Goal: Check status: Check status

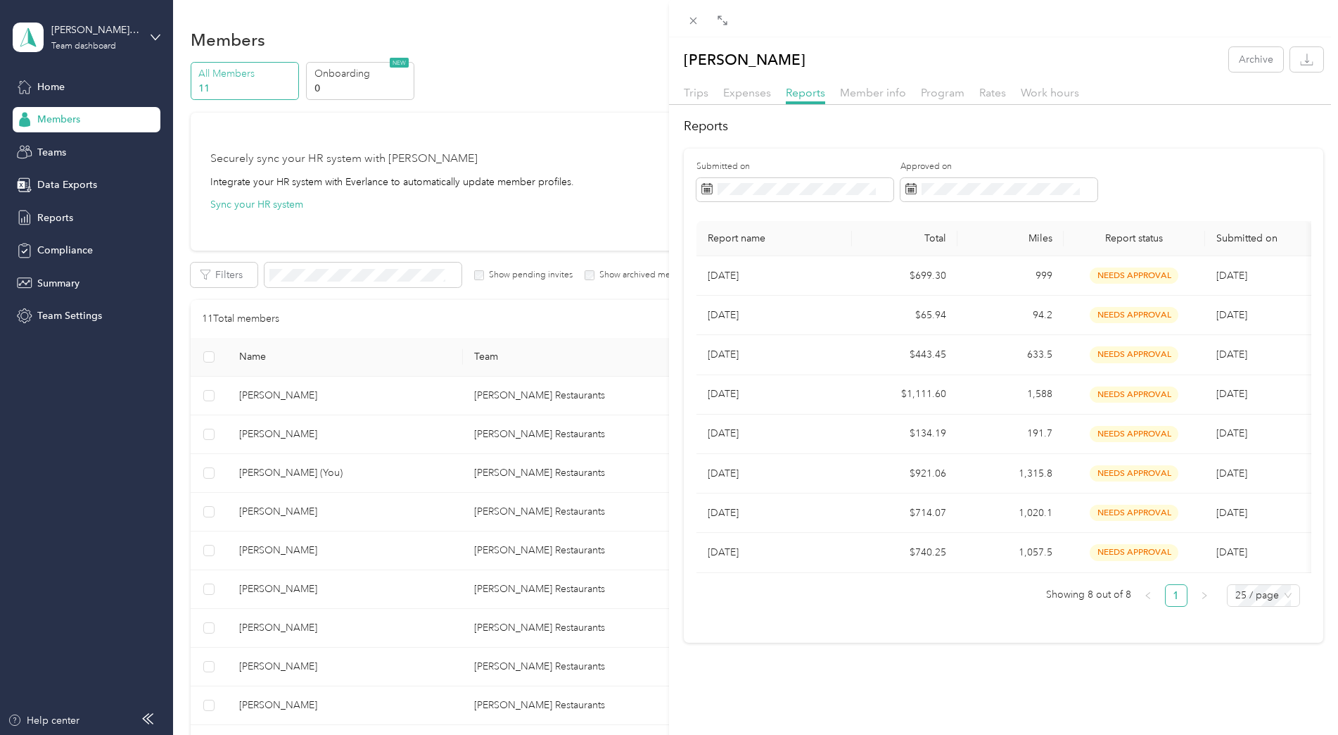
scroll to position [198, 0]
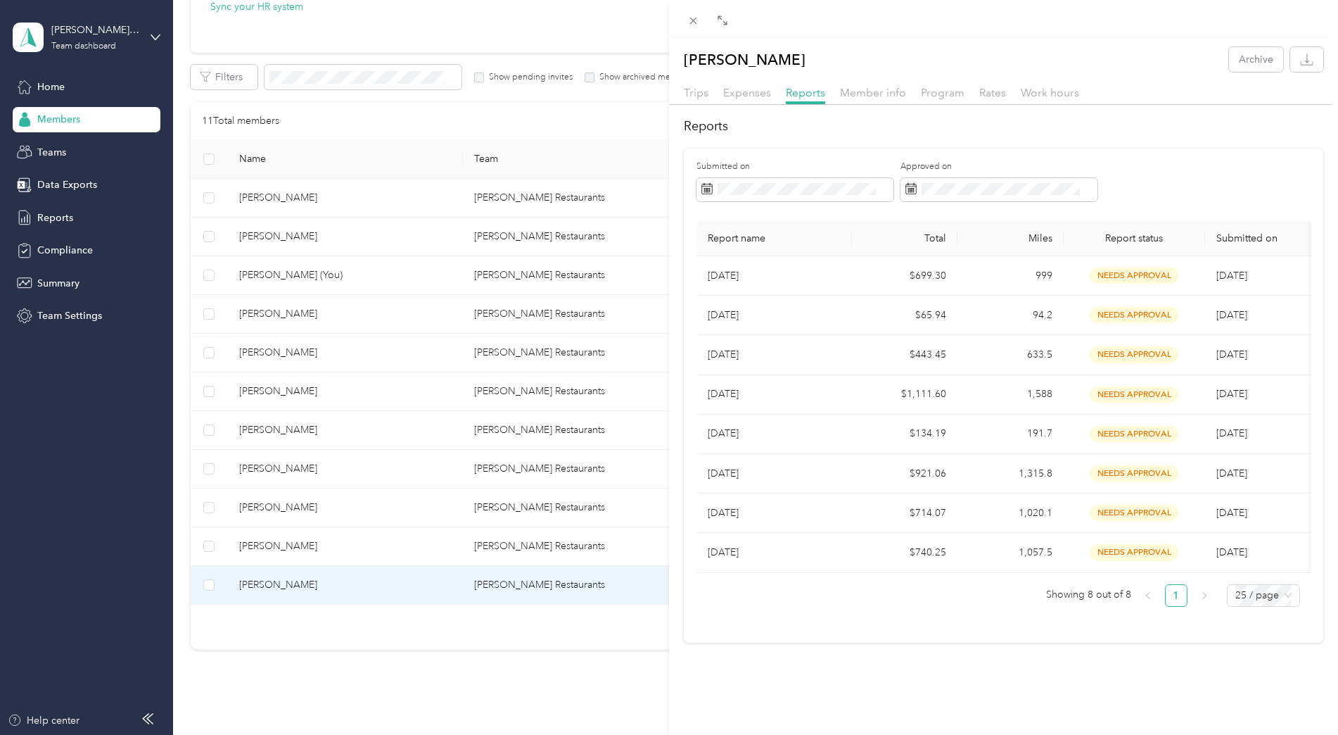
click at [478, 239] on div "[PERSON_NAME] Archive Trips Expenses Reports Member info Program Rates Work hou…" at bounding box center [669, 367] width 1338 height 735
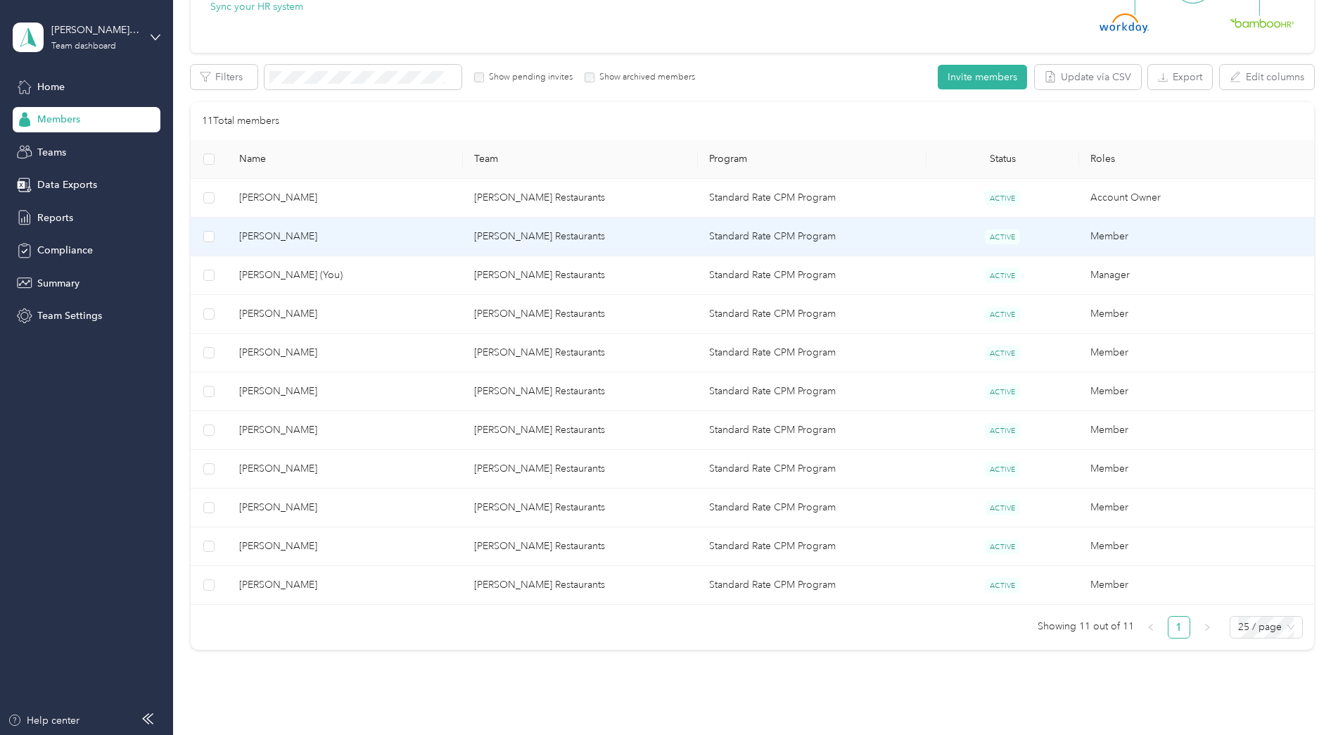
click at [526, 236] on td "[PERSON_NAME] Restaurants" at bounding box center [580, 236] width 235 height 39
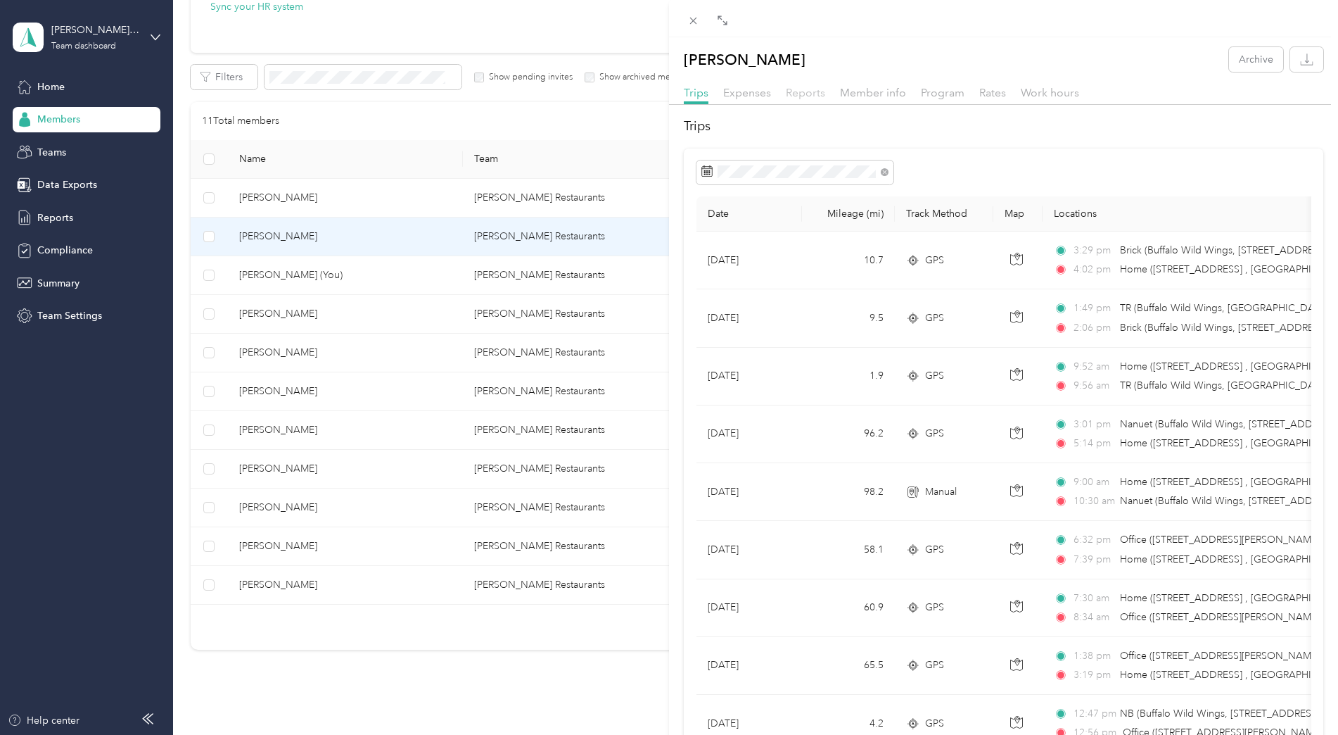
click at [804, 91] on span "Reports" at bounding box center [805, 92] width 39 height 13
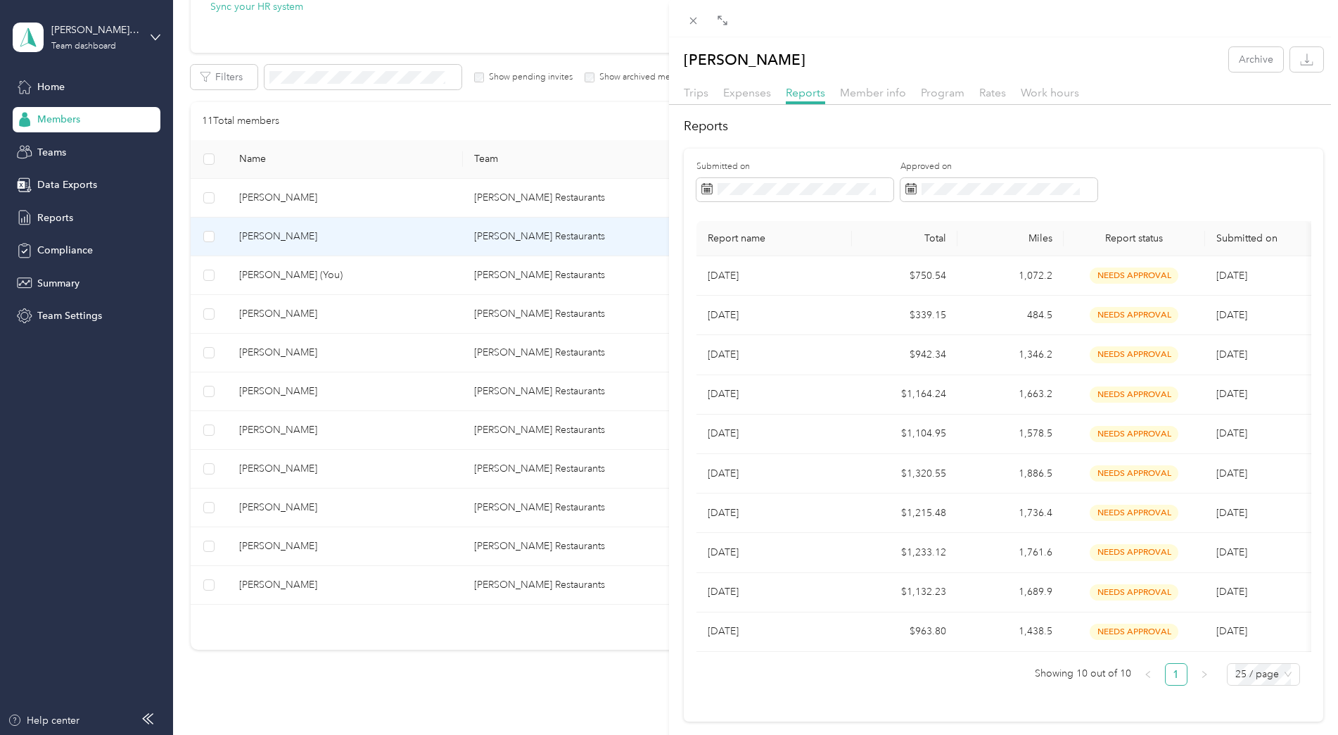
click at [501, 321] on div "[PERSON_NAME] Archive Trips Expenses Reports Member info Program Rates Work hou…" at bounding box center [669, 367] width 1338 height 735
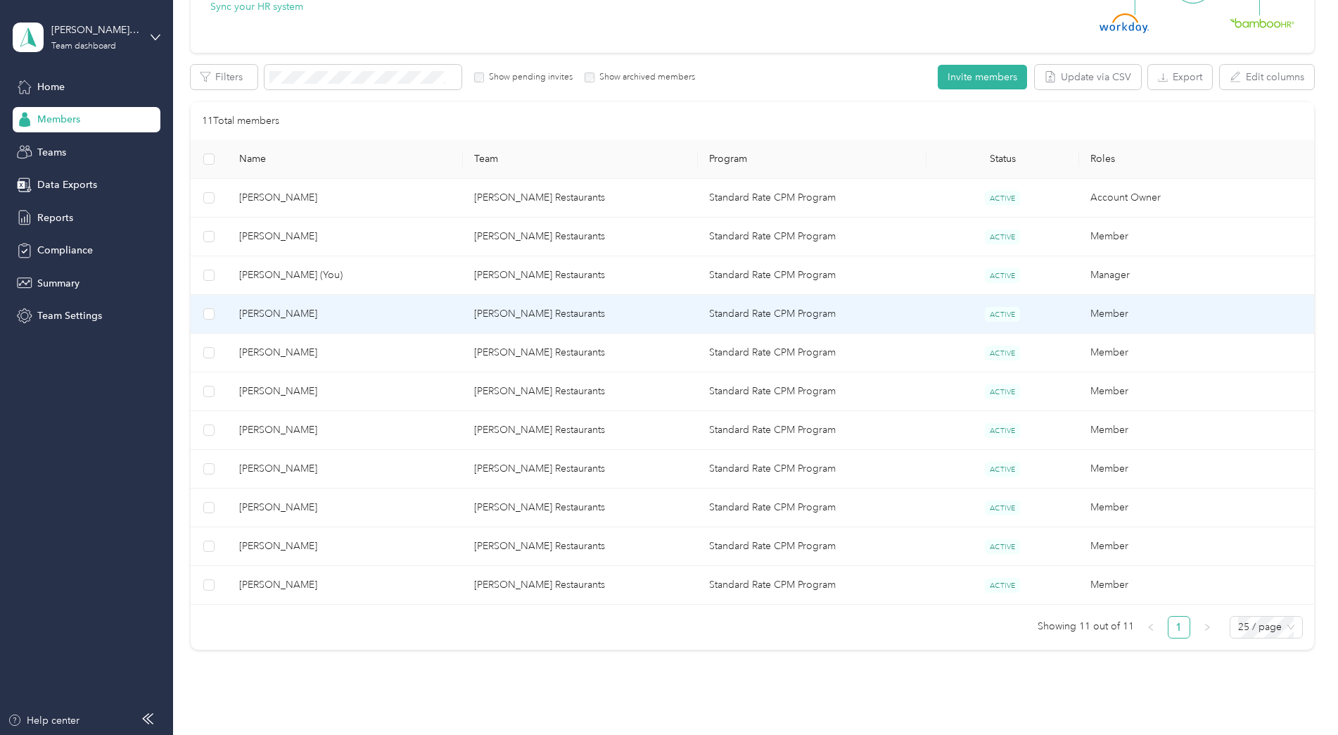
click at [502, 318] on td "[PERSON_NAME] Restaurants" at bounding box center [580, 314] width 235 height 39
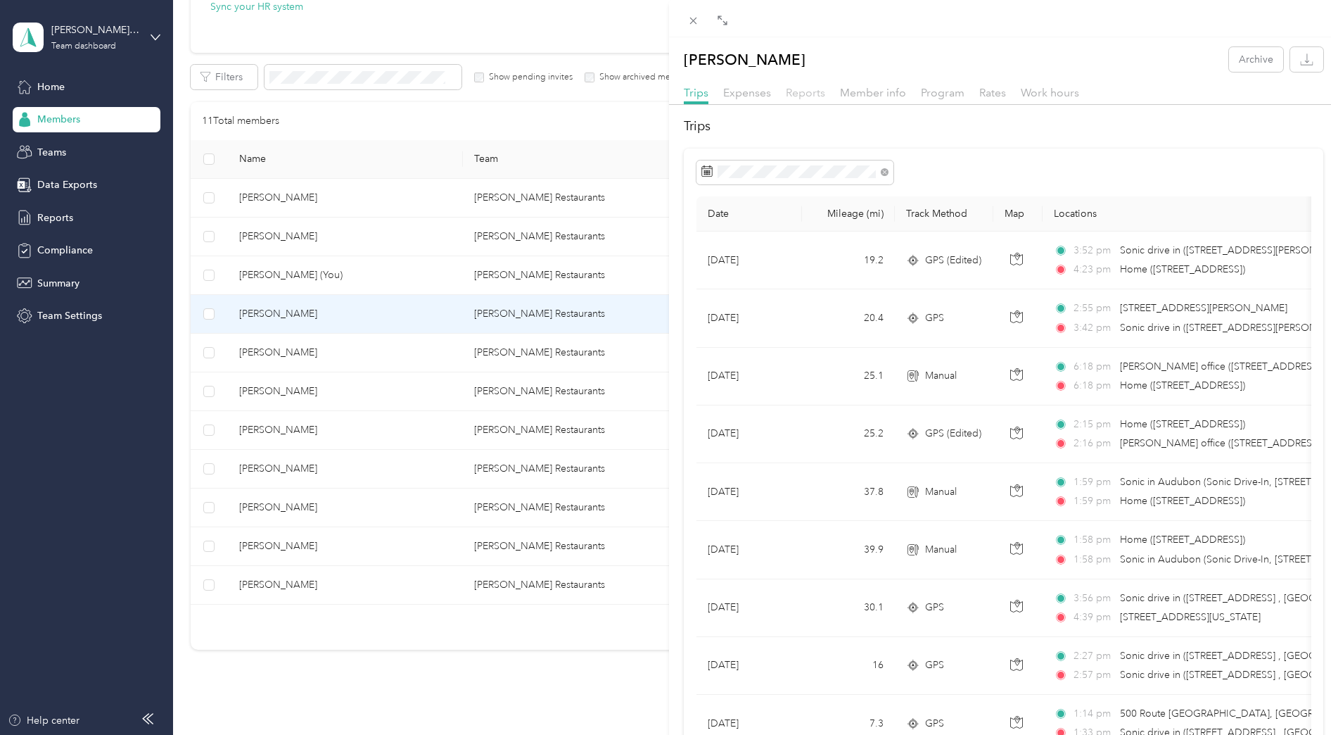
click at [805, 95] on span "Reports" at bounding box center [805, 92] width 39 height 13
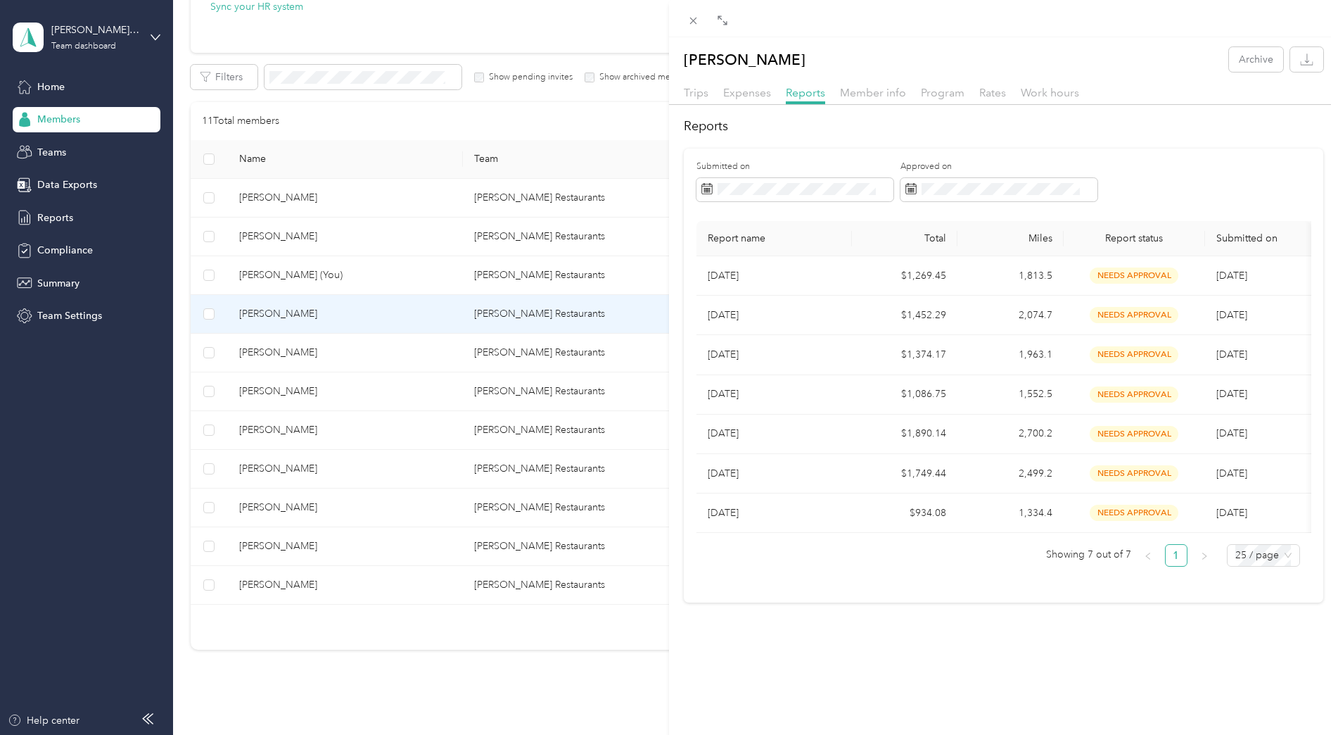
click at [537, 350] on div "[PERSON_NAME] Archive Trips Expenses Reports Member info Program Rates Work hou…" at bounding box center [669, 367] width 1338 height 735
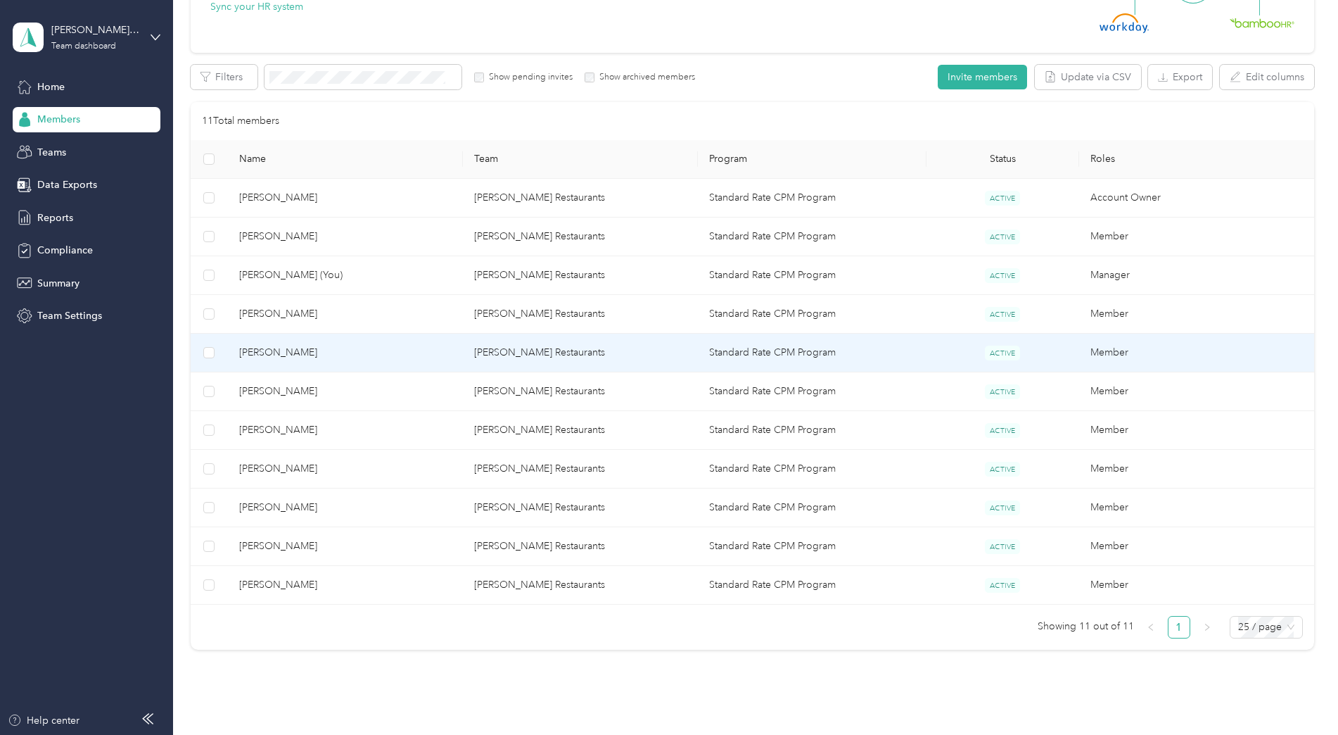
click at [537, 350] on td "[PERSON_NAME] Restaurants" at bounding box center [580, 353] width 235 height 39
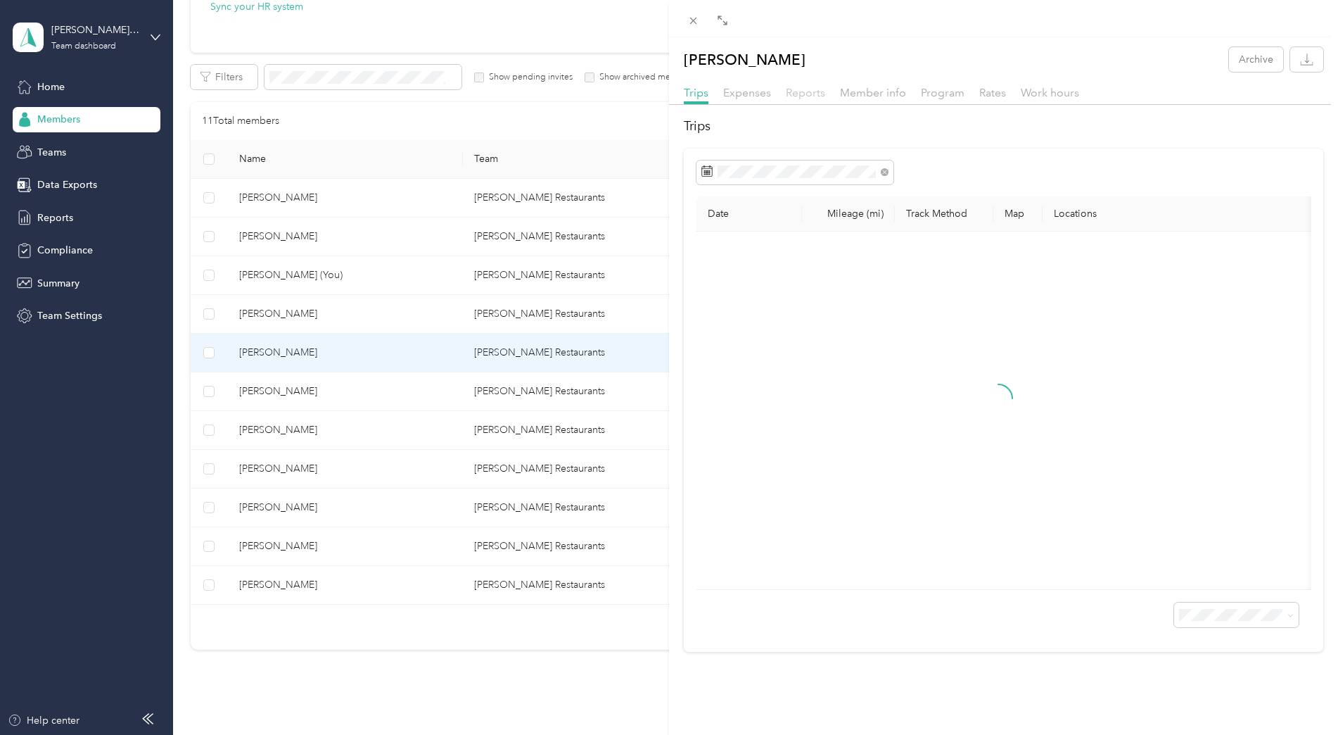
click at [805, 87] on span "Reports" at bounding box center [805, 92] width 39 height 13
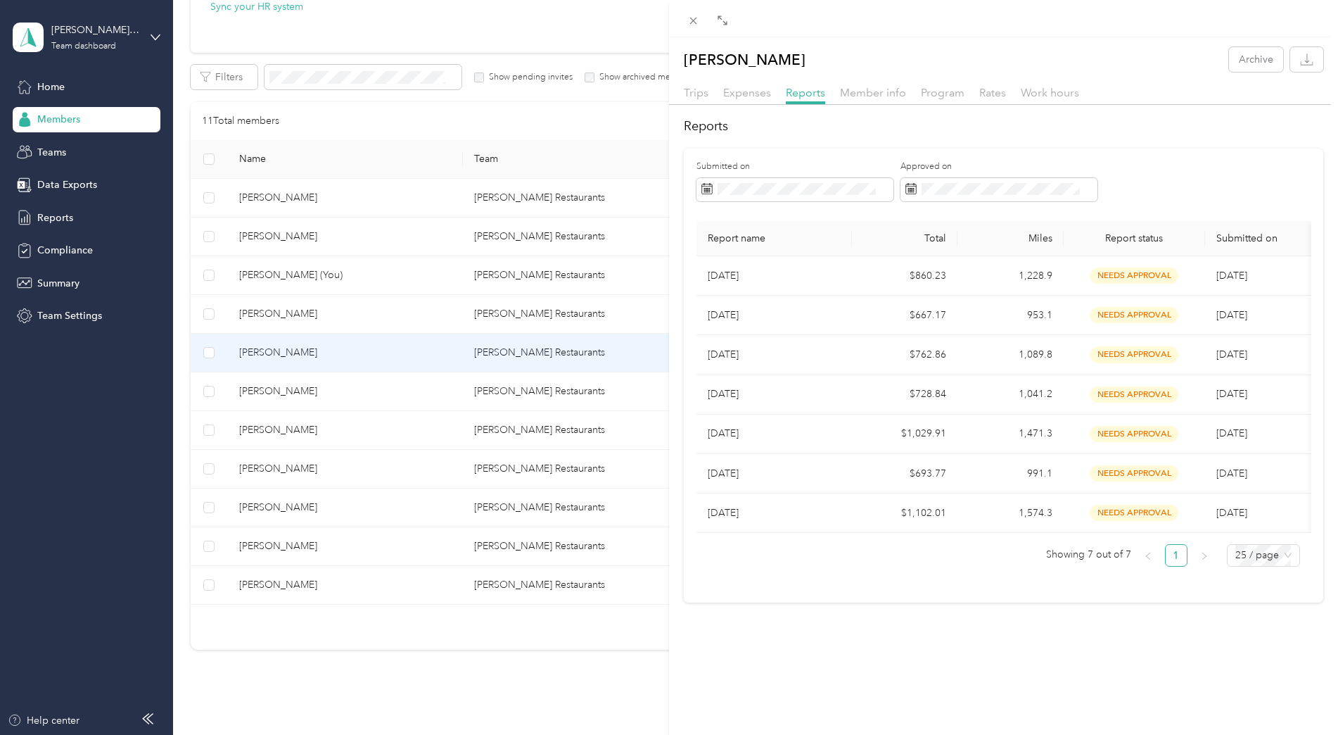
click at [381, 388] on div "[PERSON_NAME] Archive Trips Expenses Reports Member info Program Rates Work hou…" at bounding box center [669, 367] width 1338 height 735
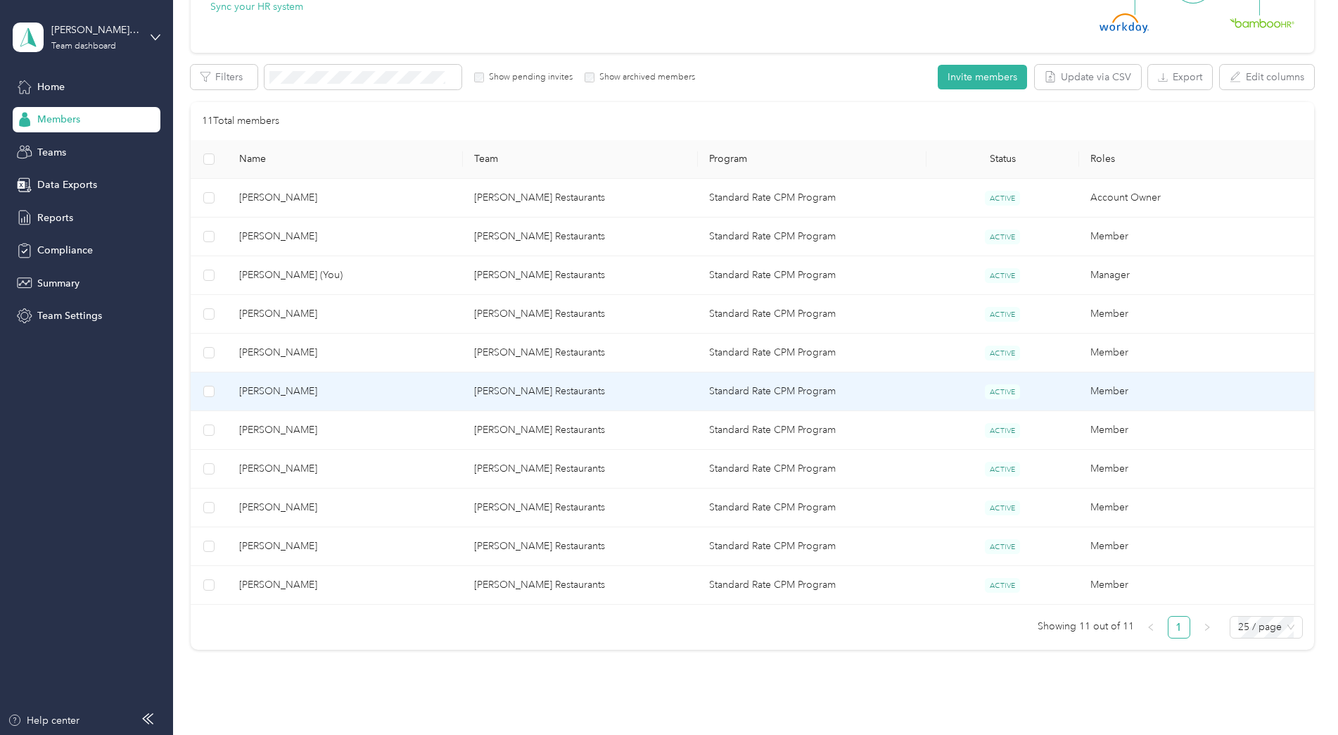
click at [444, 388] on span "[PERSON_NAME]" at bounding box center [345, 390] width 212 height 15
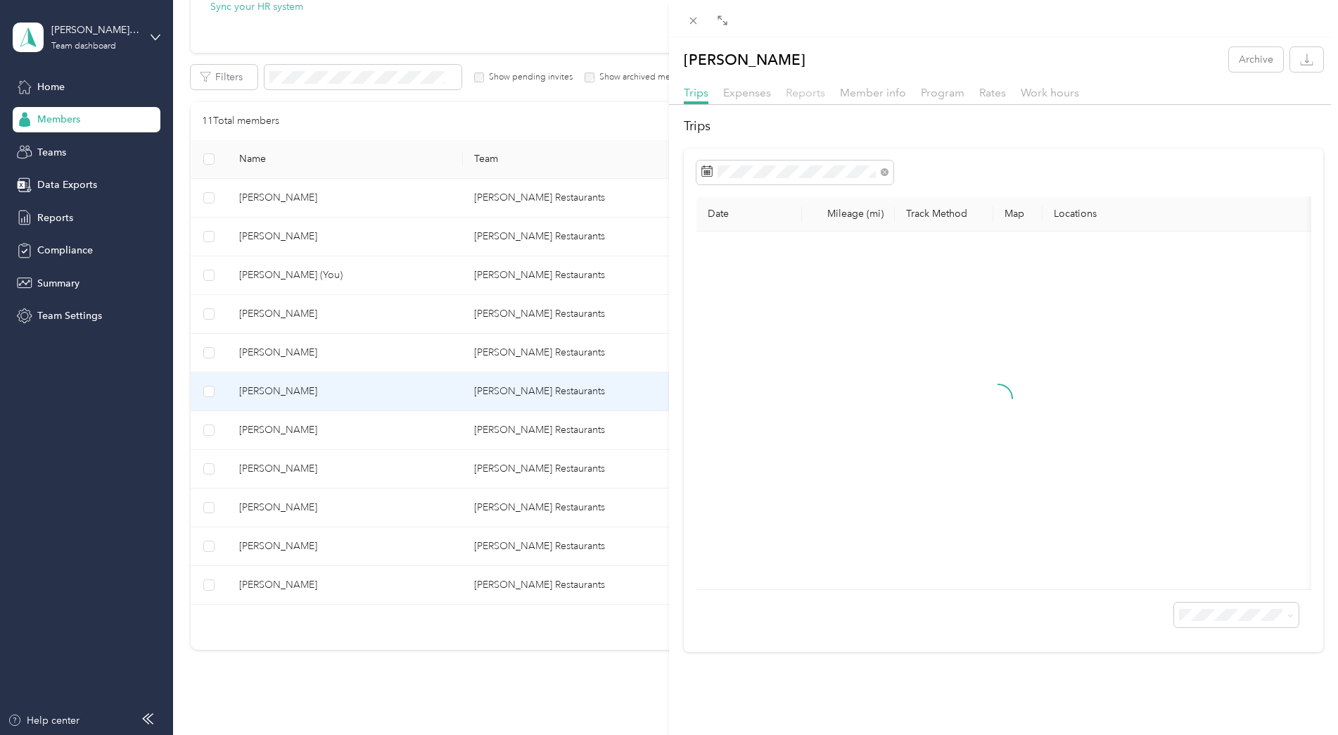
click at [804, 95] on span "Reports" at bounding box center [805, 92] width 39 height 13
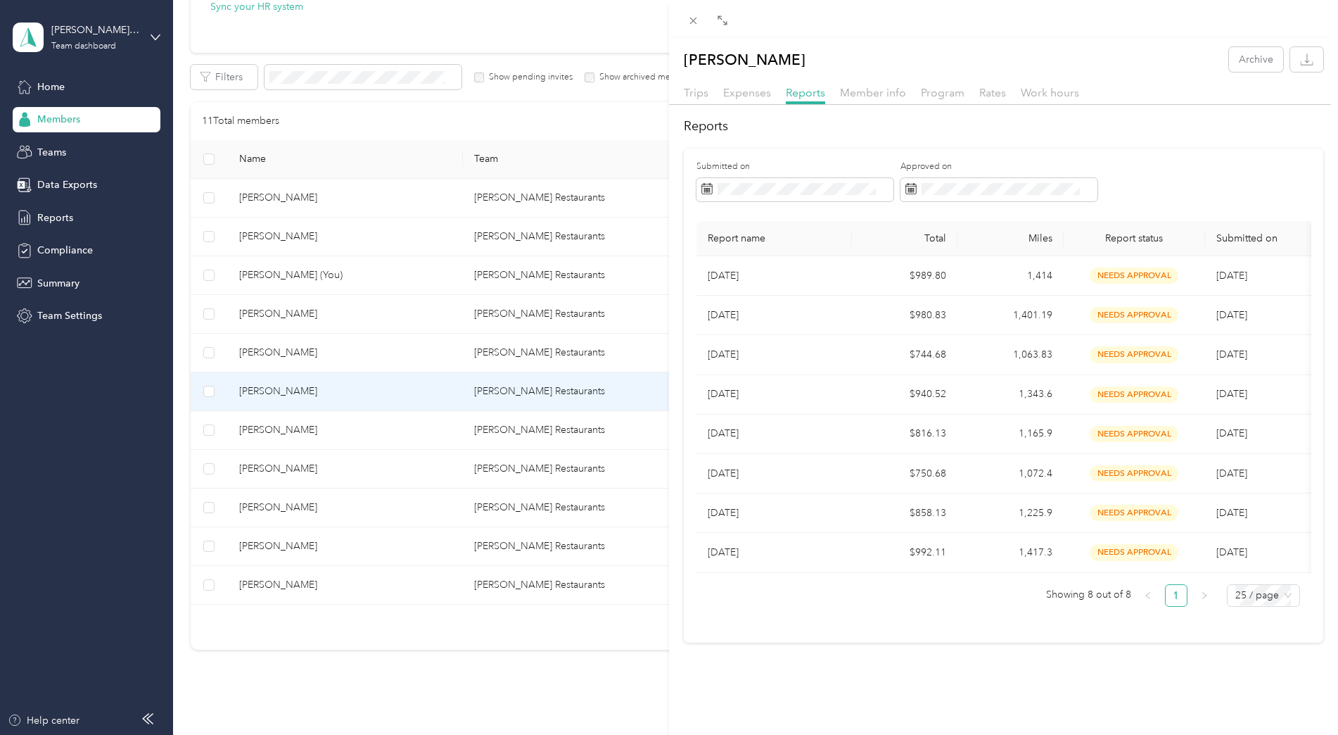
click at [491, 428] on div "[PERSON_NAME] Archive Trips Expenses Reports Member info Program Rates Work hou…" at bounding box center [669, 367] width 1338 height 735
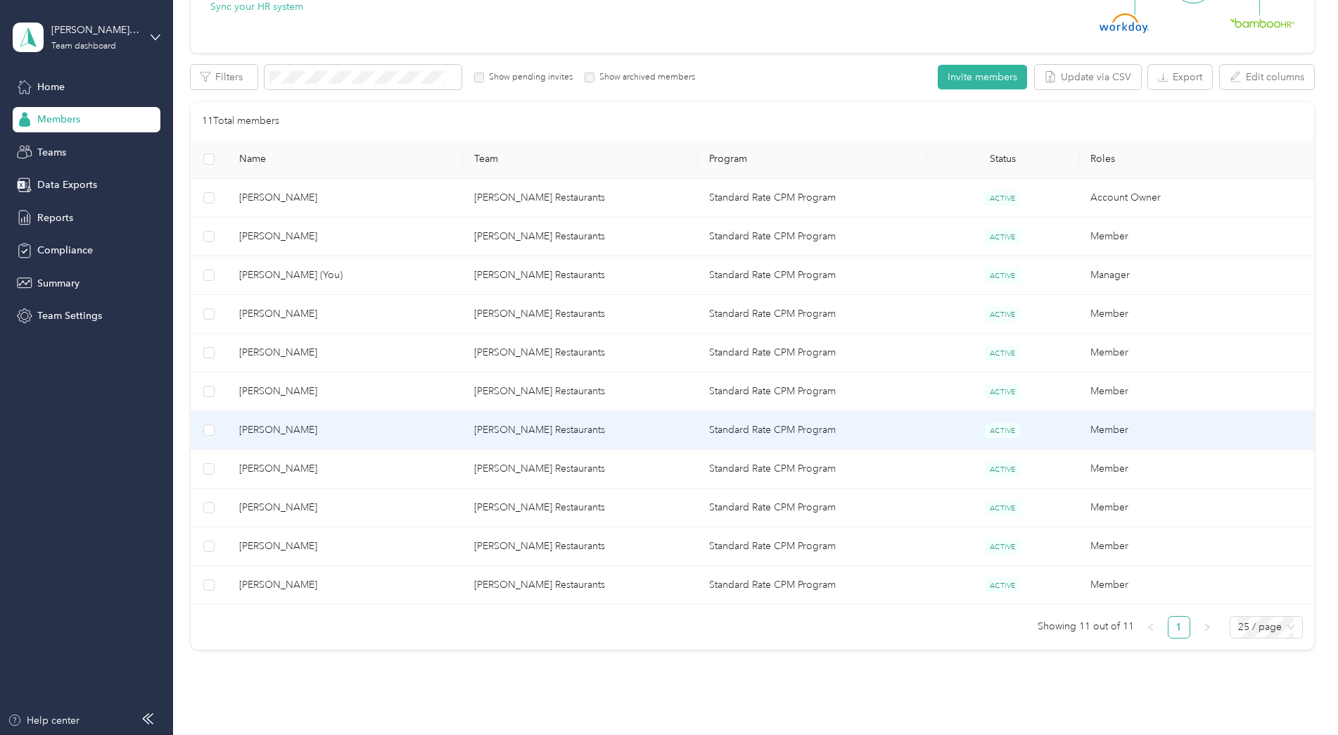
click at [491, 428] on td "[PERSON_NAME] Restaurants" at bounding box center [580, 430] width 235 height 39
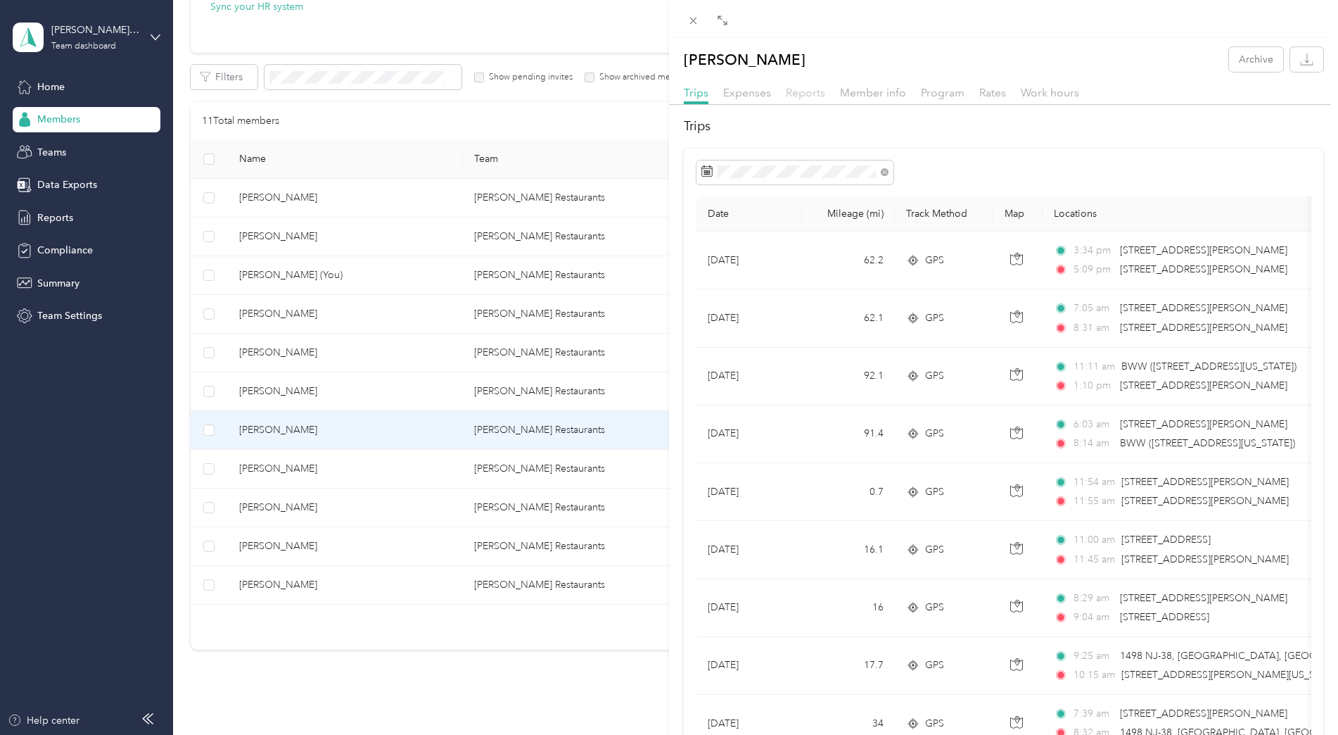
click at [811, 92] on span "Reports" at bounding box center [805, 92] width 39 height 13
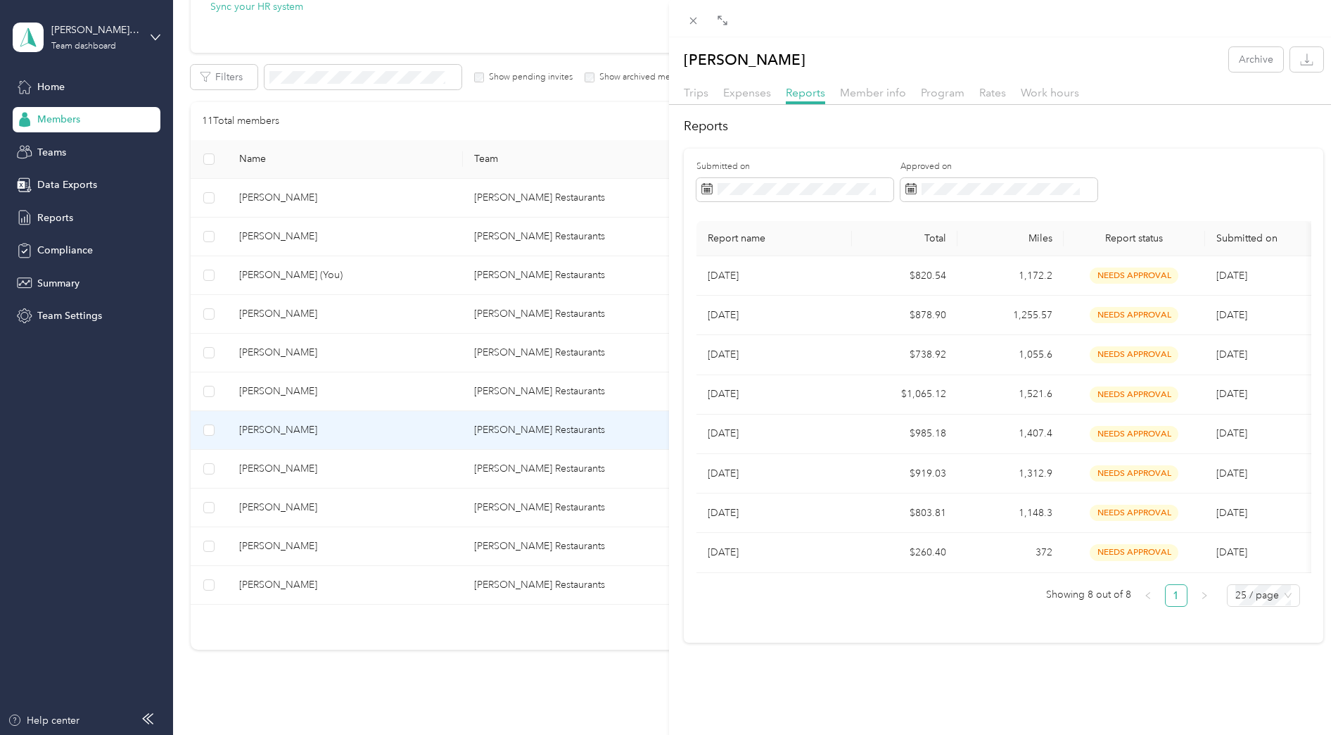
click at [497, 462] on div "[PERSON_NAME] Archive Trips Expenses Reports Member info Program Rates Work hou…" at bounding box center [669, 367] width 1338 height 735
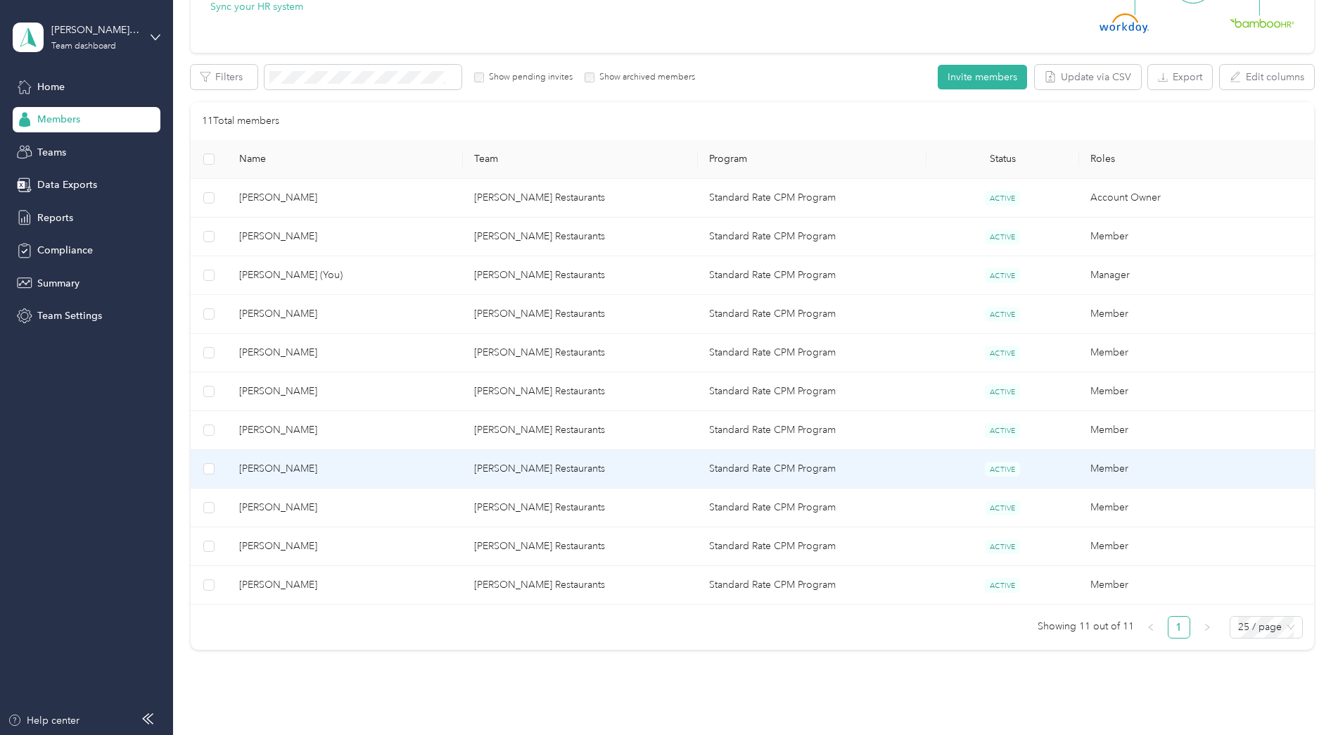
click at [497, 462] on td "[PERSON_NAME] Restaurants" at bounding box center [580, 469] width 235 height 39
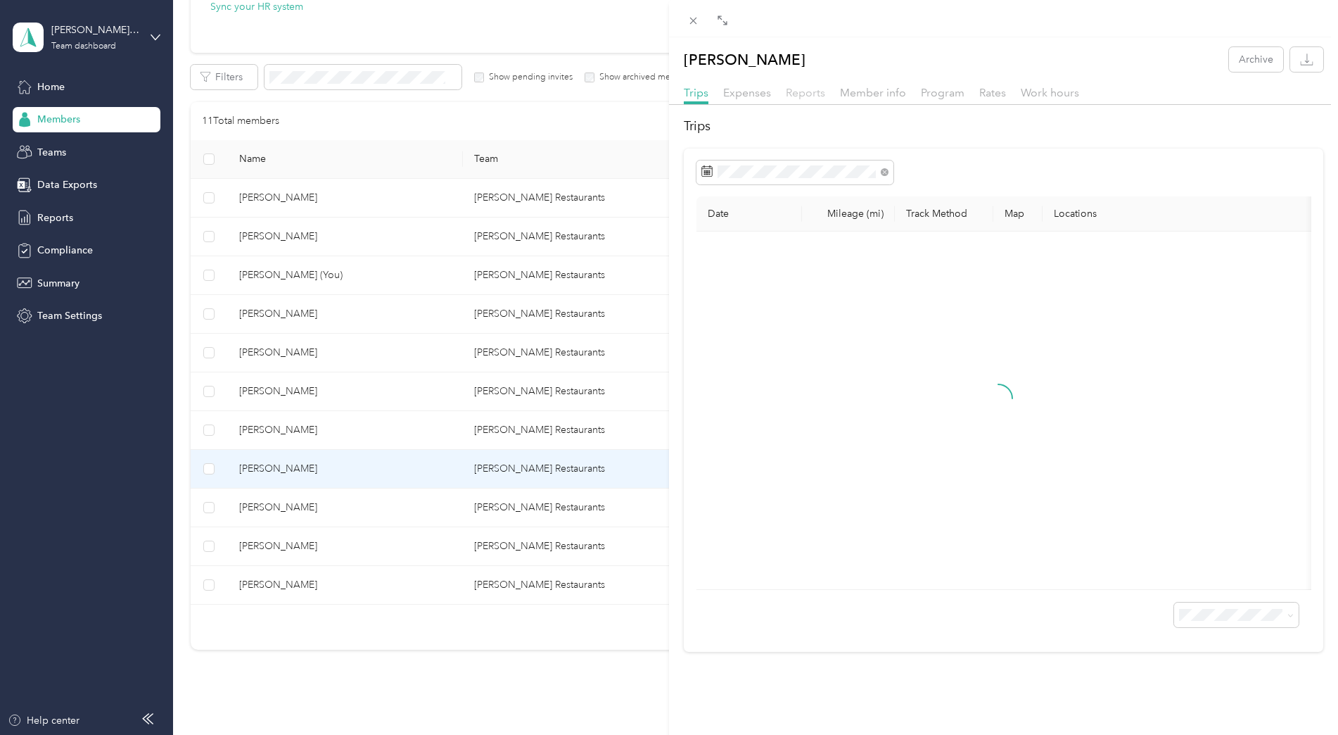
click at [811, 93] on span "Reports" at bounding box center [805, 92] width 39 height 13
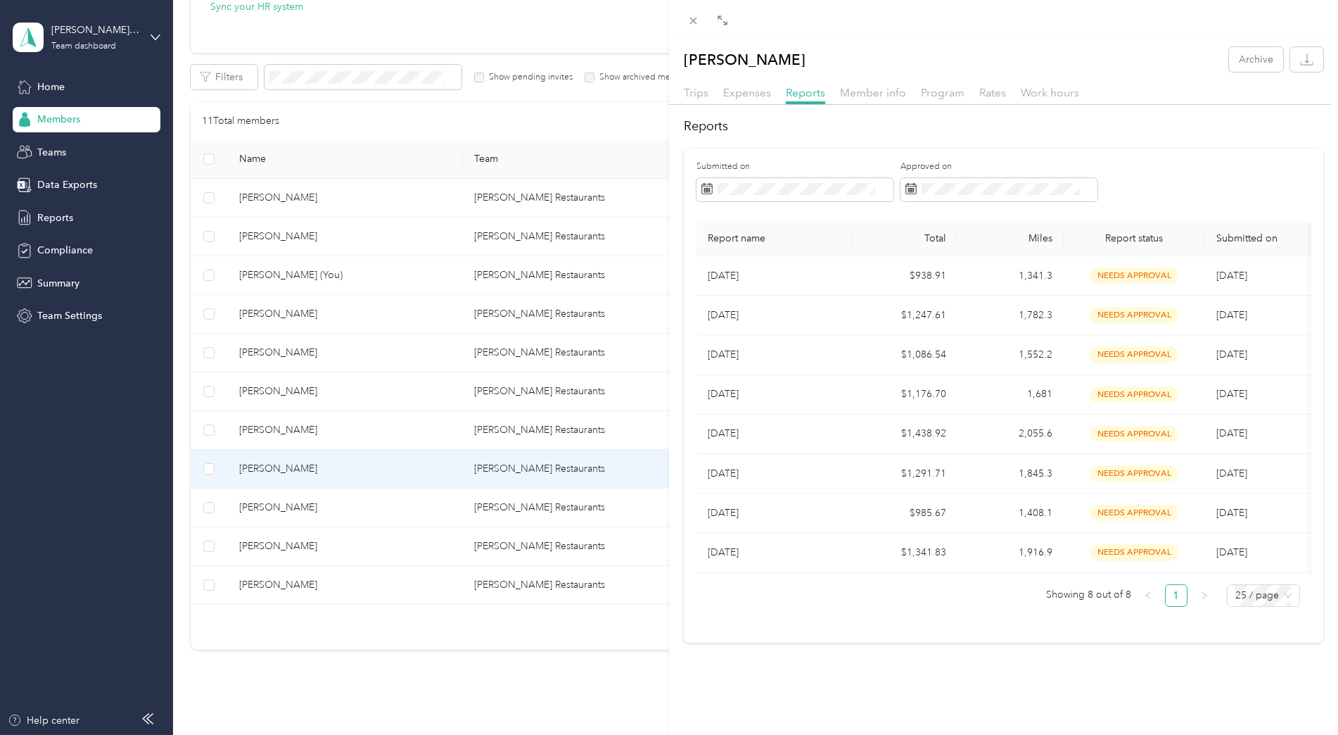
click at [542, 509] on div "[PERSON_NAME] Archive Trips Expenses Reports Member info Program Rates Work hou…" at bounding box center [669, 367] width 1338 height 735
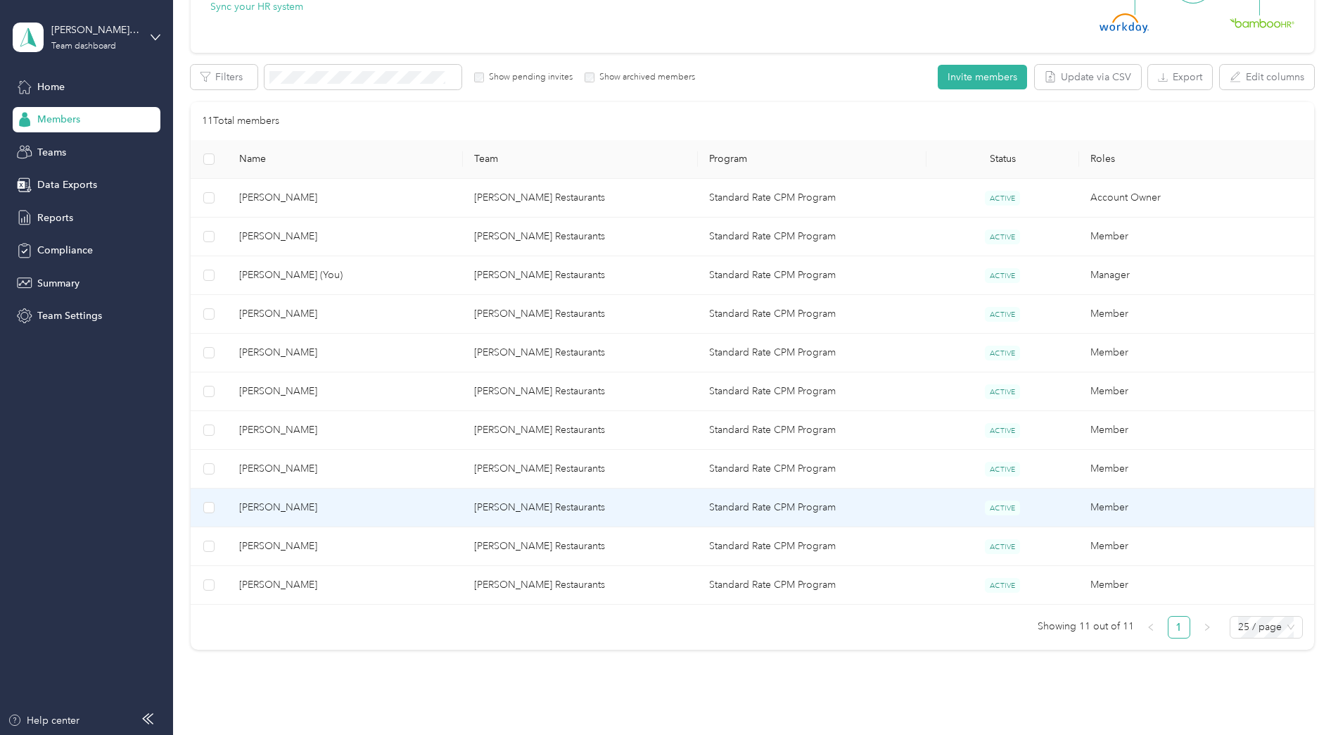
click at [542, 509] on td "[PERSON_NAME] Restaurants" at bounding box center [580, 507] width 235 height 39
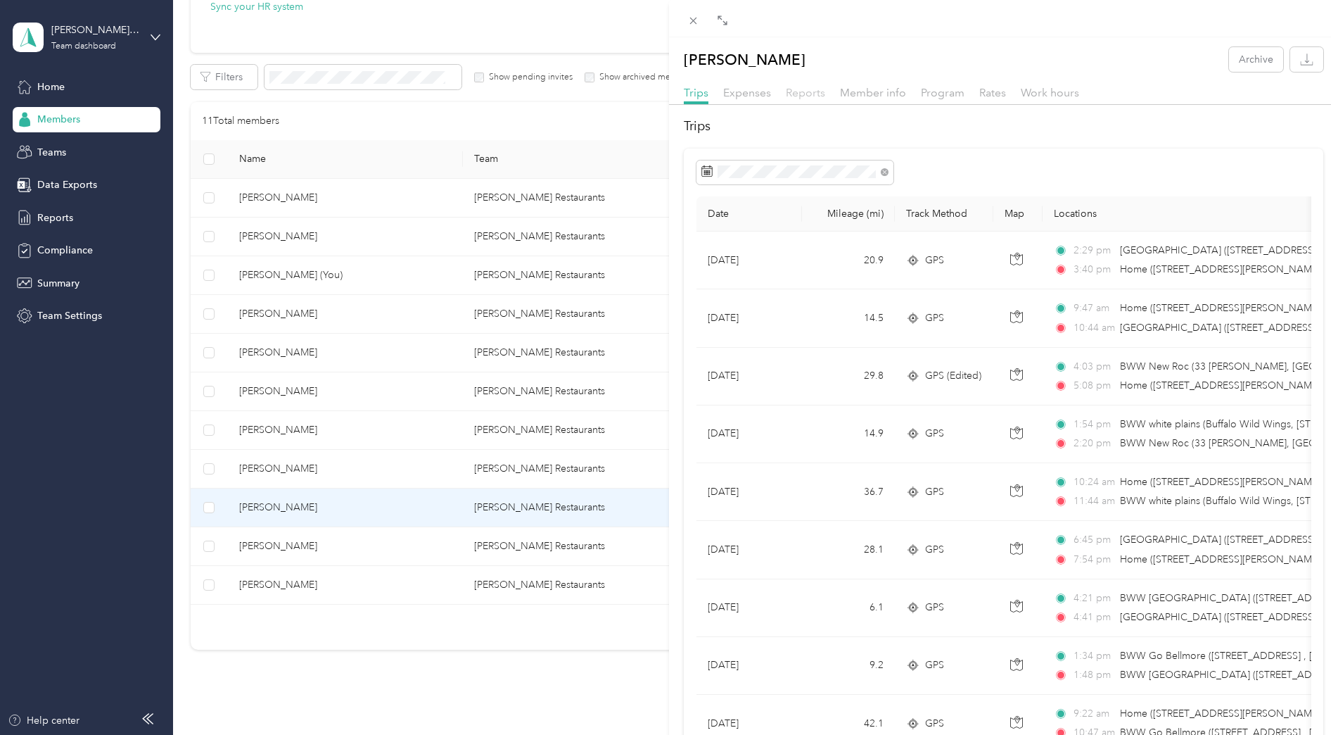
click at [809, 97] on span "Reports" at bounding box center [805, 92] width 39 height 13
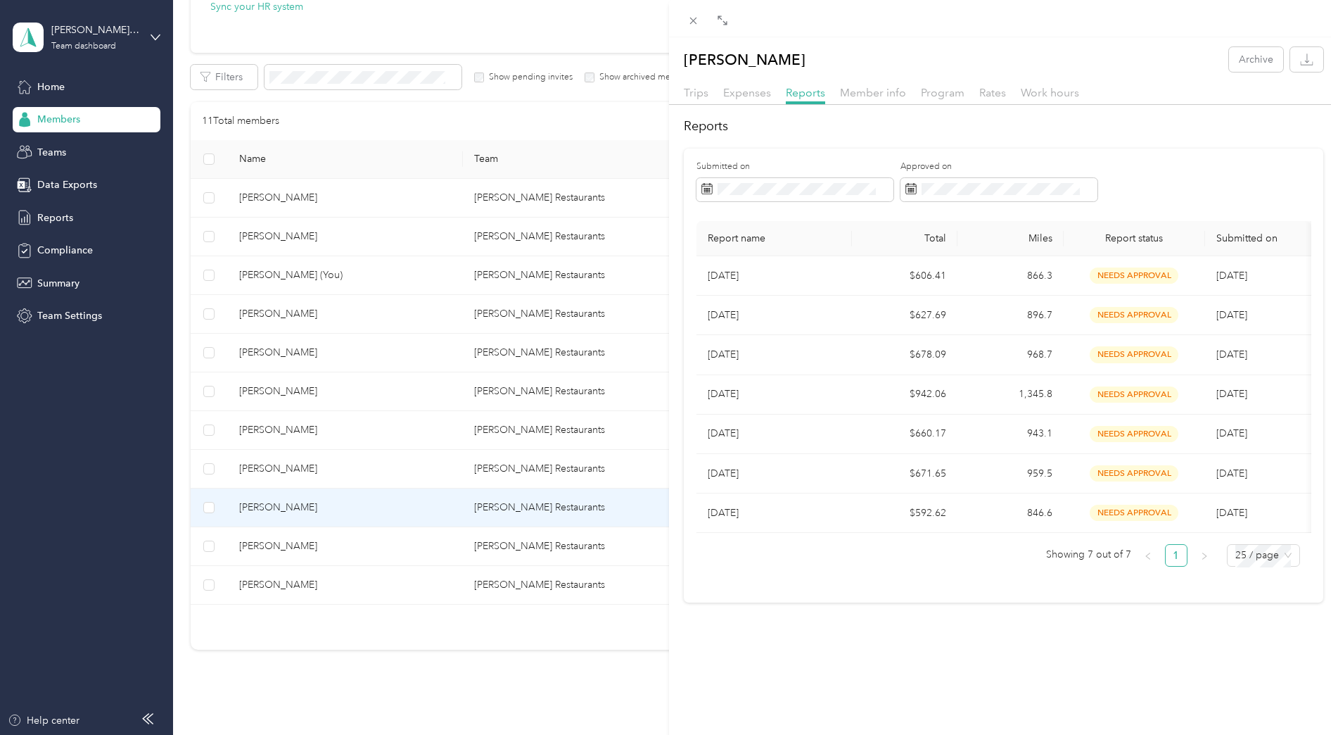
click at [477, 540] on div "[PERSON_NAME] Archive Trips Expenses Reports Member info Program Rates Work hou…" at bounding box center [669, 367] width 1338 height 735
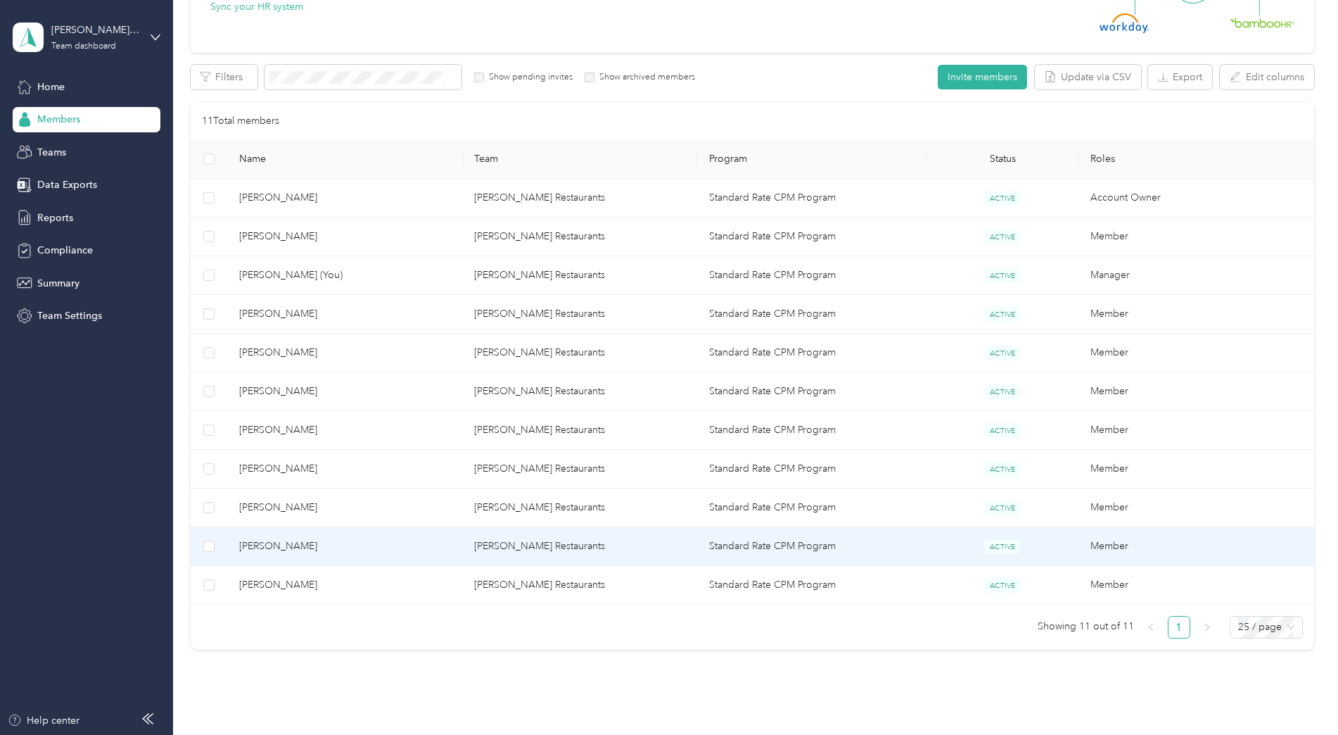
click at [353, 557] on td "[PERSON_NAME]" at bounding box center [345, 546] width 235 height 39
